Goal: Information Seeking & Learning: Learn about a topic

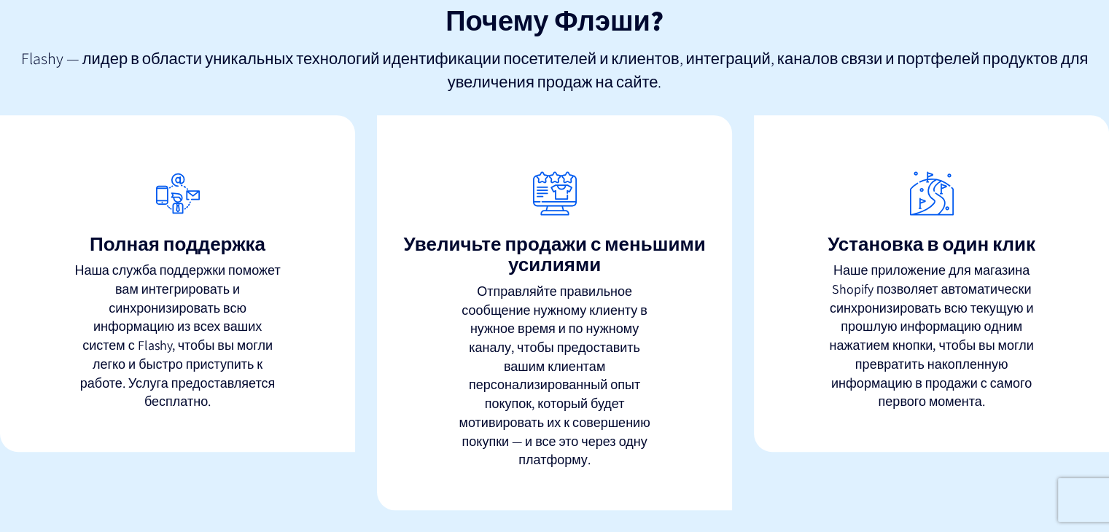
scroll to position [1099, 0]
click at [907, 244] on font "Установка в один клик" at bounding box center [932, 243] width 208 height 25
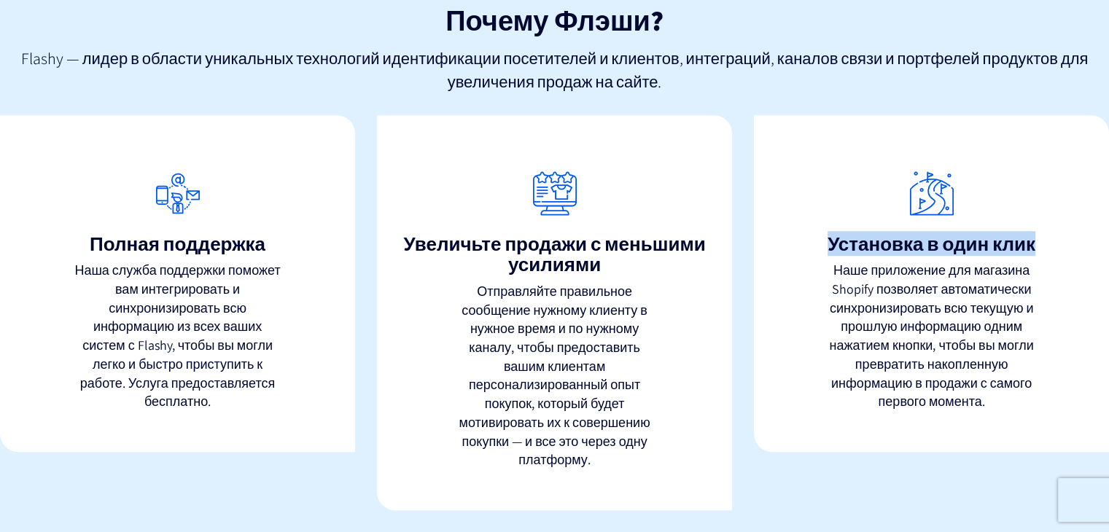
click at [907, 244] on font "Установка в один клик" at bounding box center [932, 243] width 208 height 25
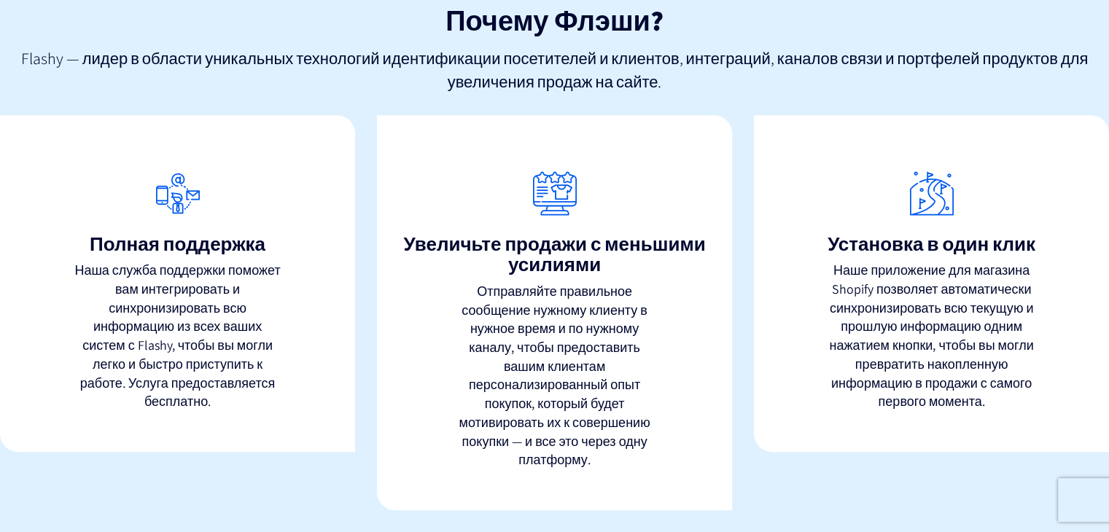
click at [462, 255] on font "Увеличьте продажи с меньшими усилиями" at bounding box center [555, 254] width 302 height 46
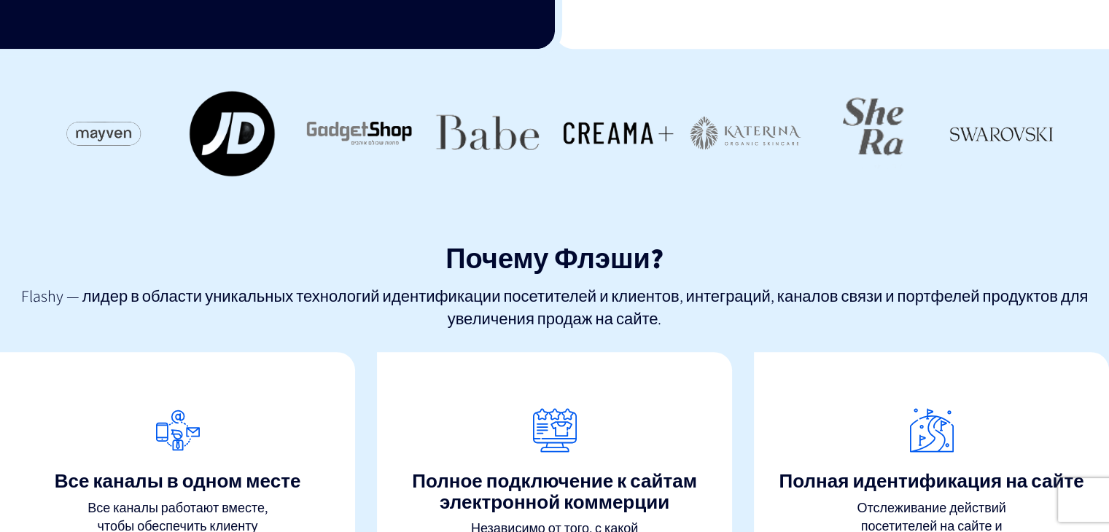
scroll to position [824, 0]
